Goal: Task Accomplishment & Management: Use online tool/utility

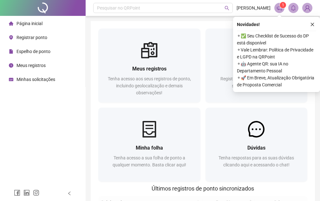
click at [43, 38] on span "Registrar ponto" at bounding box center [31, 37] width 31 height 5
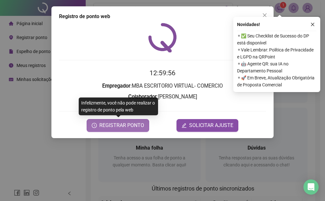
click at [137, 120] on button "REGISTRAR PONTO" at bounding box center [118, 125] width 62 height 13
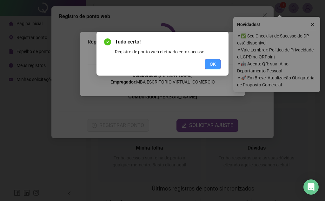
click at [206, 65] on button "OK" at bounding box center [212, 64] width 16 height 10
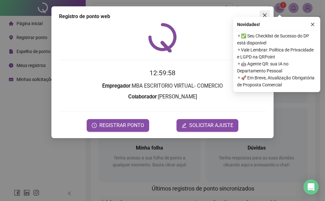
click at [265, 14] on icon "close" at bounding box center [264, 15] width 5 height 5
